Goal: Information Seeking & Learning: Check status

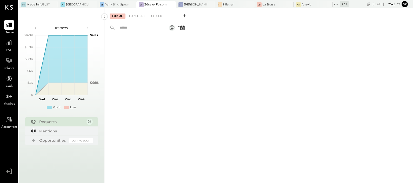
click at [336, 2] on icon at bounding box center [336, 4] width 7 height 7
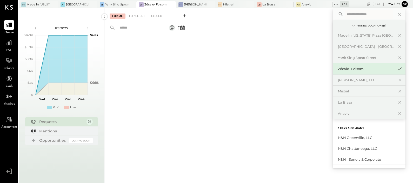
click at [361, 11] on input "text" at bounding box center [369, 14] width 48 height 9
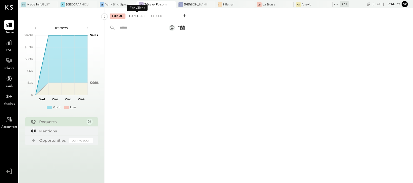
click at [136, 16] on div "For Client" at bounding box center [137, 16] width 21 height 5
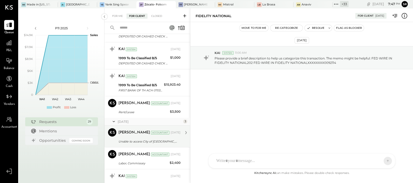
scroll to position [660, 0]
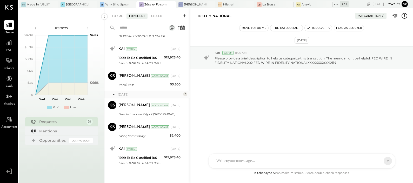
click at [336, 4] on icon at bounding box center [336, 4] width 7 height 7
click at [272, 4] on div "La Brasa" at bounding box center [268, 5] width 13 height 4
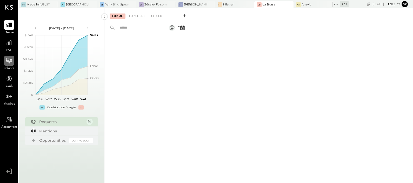
click at [9, 64] on icon at bounding box center [9, 60] width 7 height 7
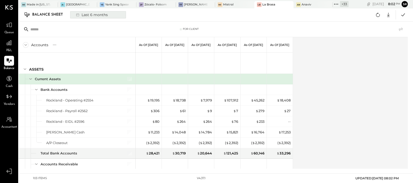
click at [92, 13] on div "Last 6 months" at bounding box center [91, 14] width 37 height 7
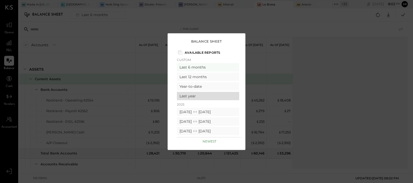
click at [192, 94] on div "Last year" at bounding box center [208, 96] width 62 height 8
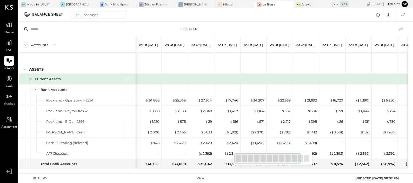
click at [401, 28] on icon at bounding box center [401, 29] width 6 height 6
